Goal: Task Accomplishment & Management: Complete application form

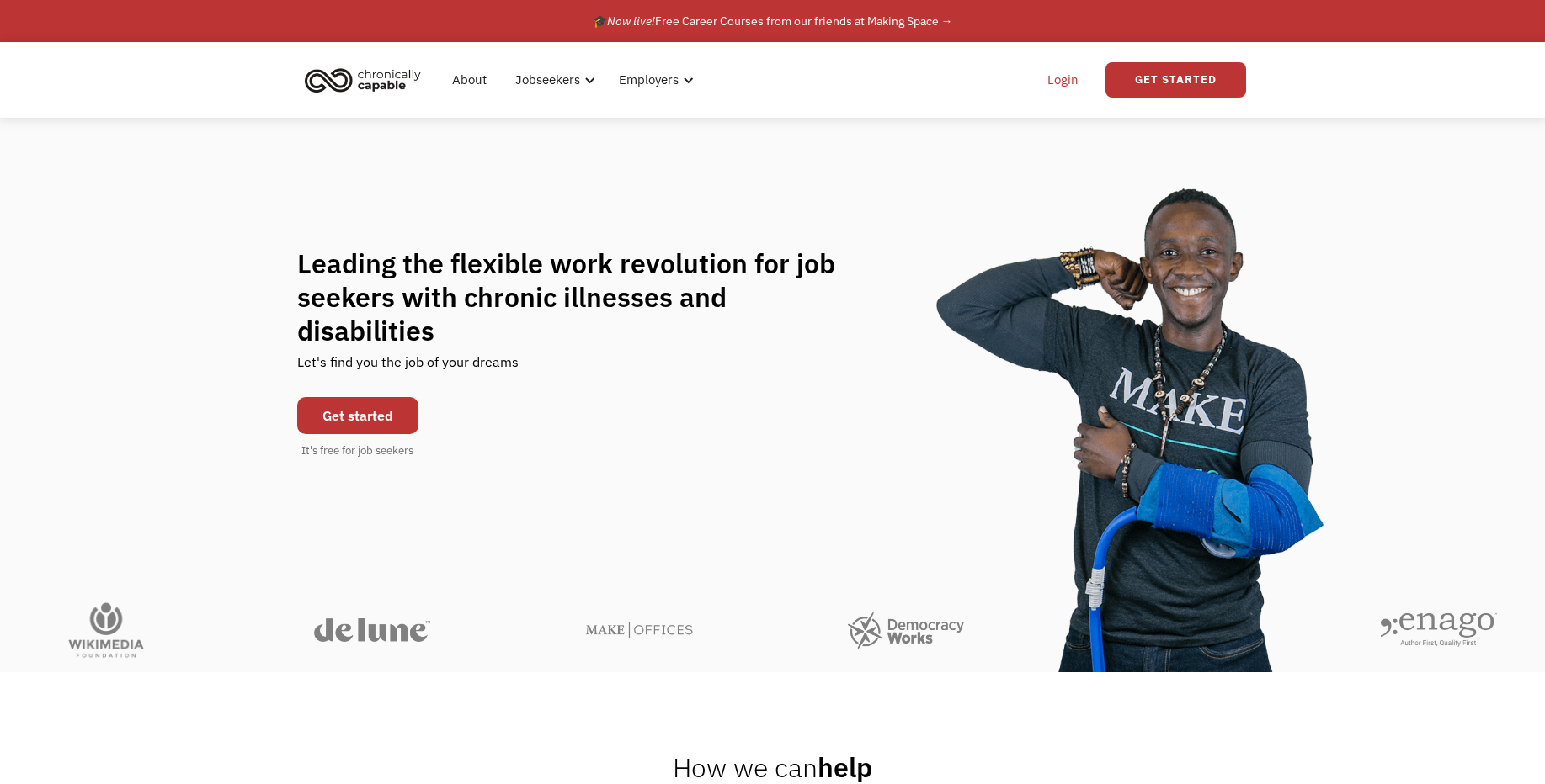
click at [1062, 85] on link "Login" at bounding box center [1063, 80] width 52 height 53
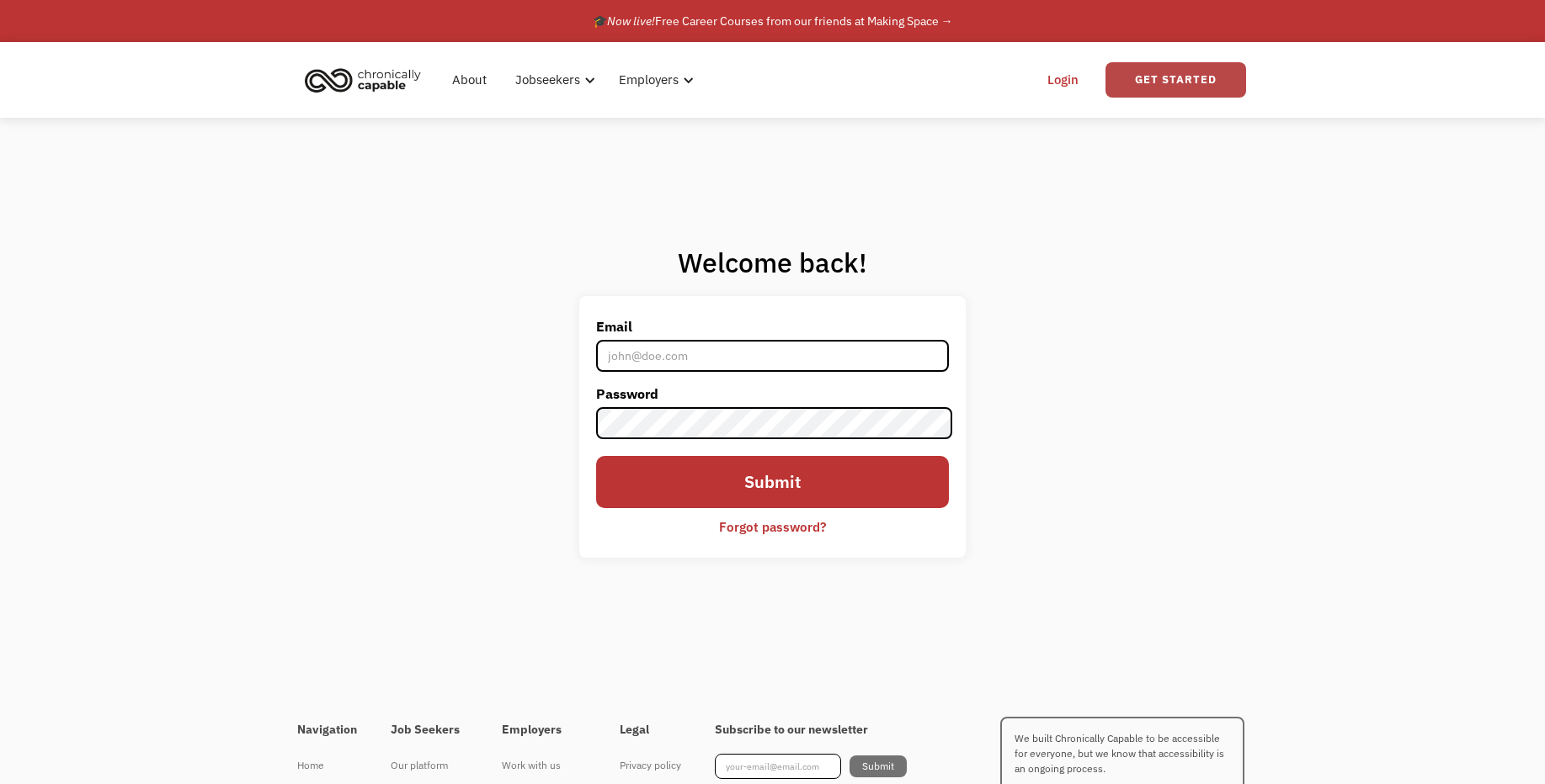
click at [1153, 89] on link "Get Started" at bounding box center [1175, 79] width 140 height 35
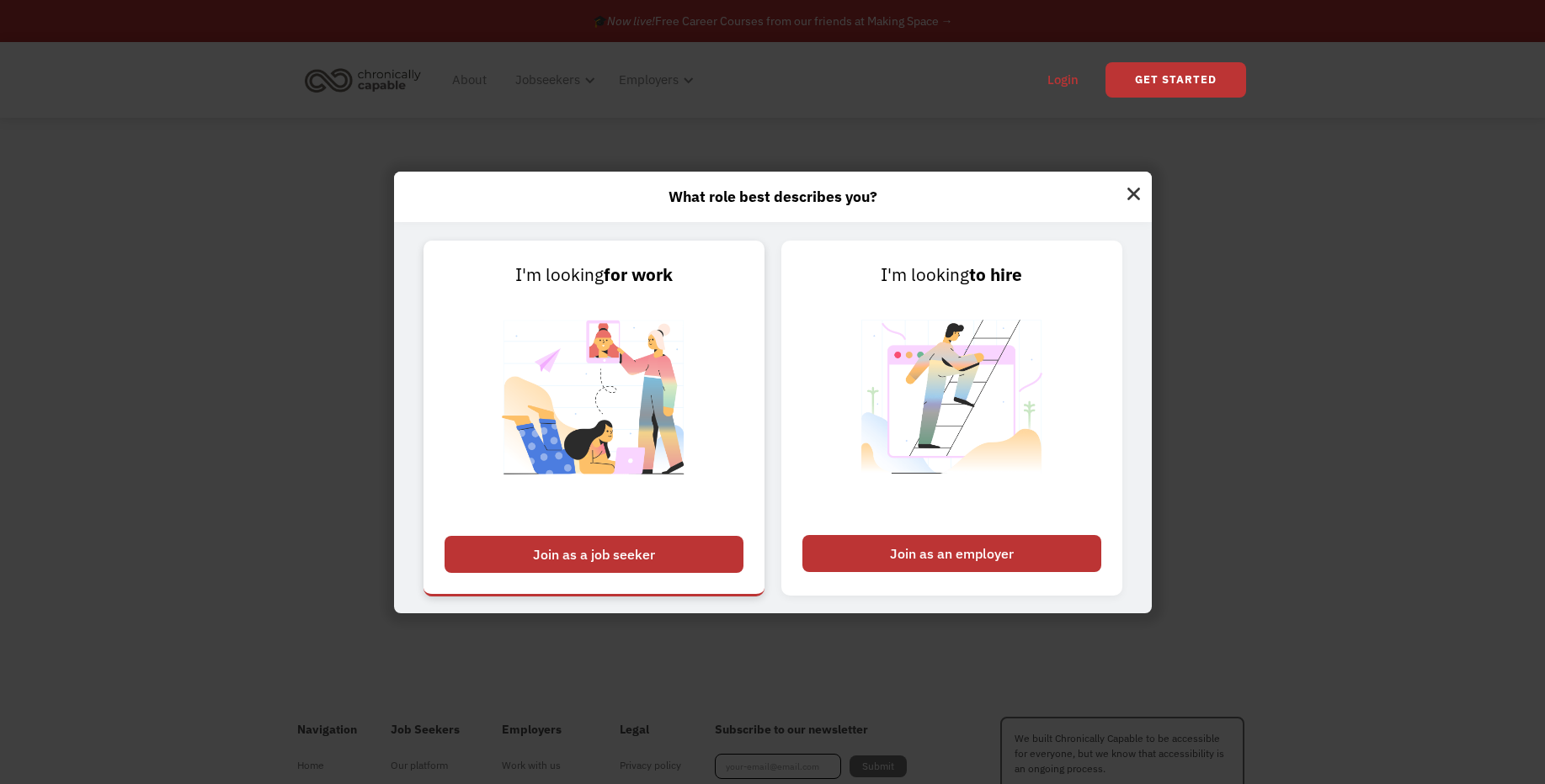
click at [543, 550] on div "Join as a job seeker" at bounding box center [593, 554] width 299 height 37
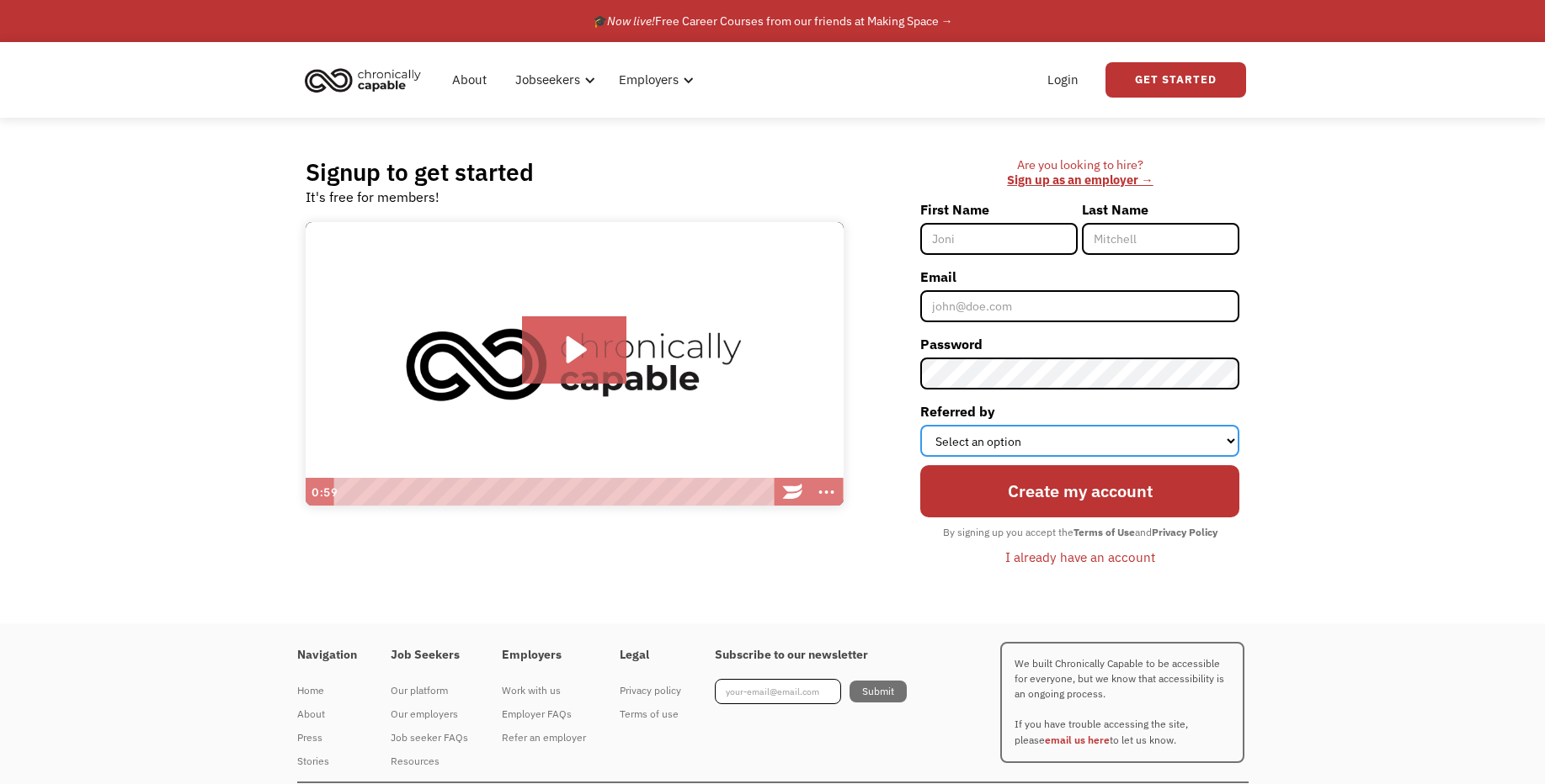
select select "Instagram"
click at [920, 425] on select "Select an option Instagram Facebook Twitter Search Engine News Article Word of …" at bounding box center [1080, 440] width 319 height 32
